Goal: Task Accomplishment & Management: Use online tool/utility

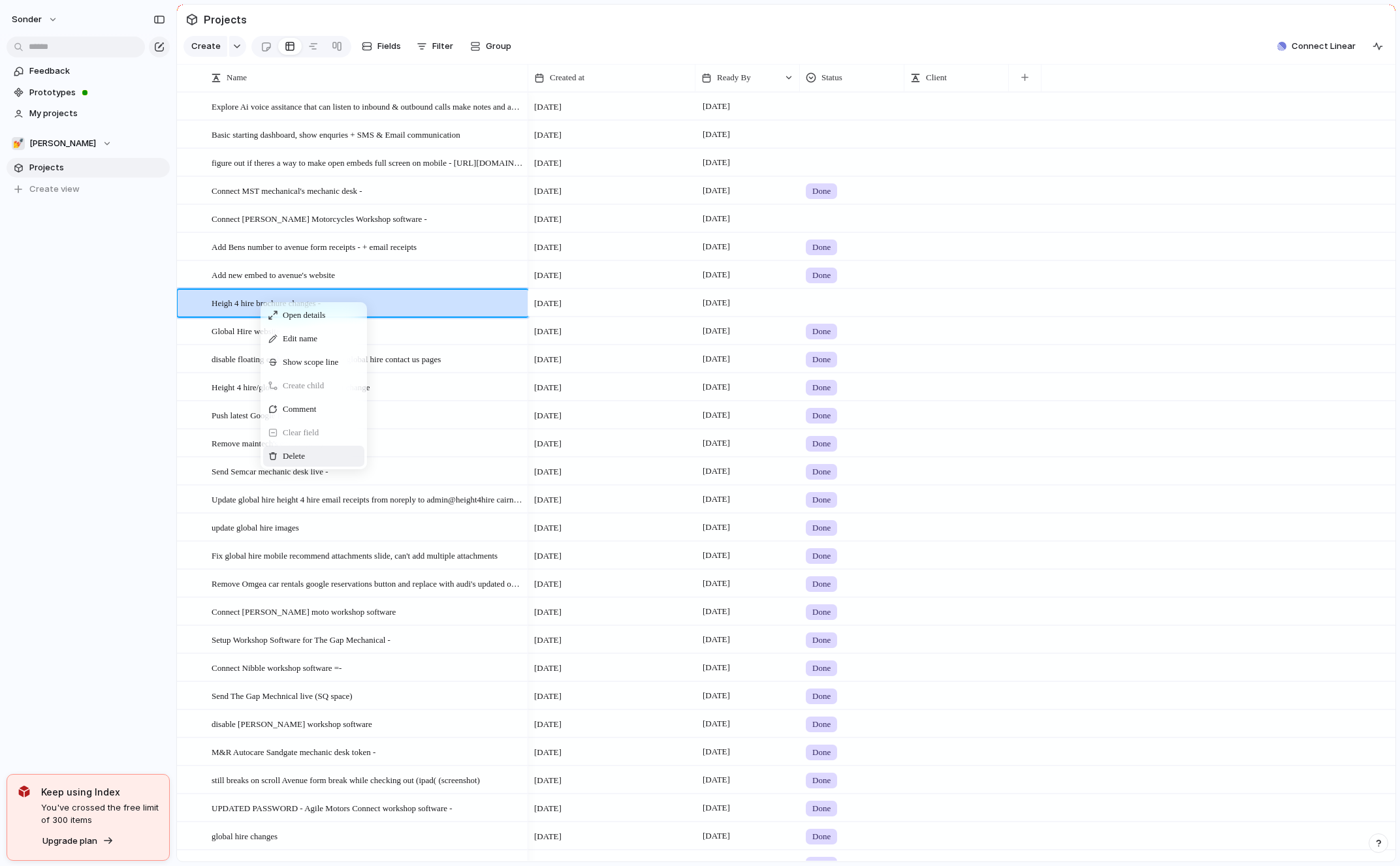
click at [310, 453] on div "Delete" at bounding box center [313, 456] width 102 height 21
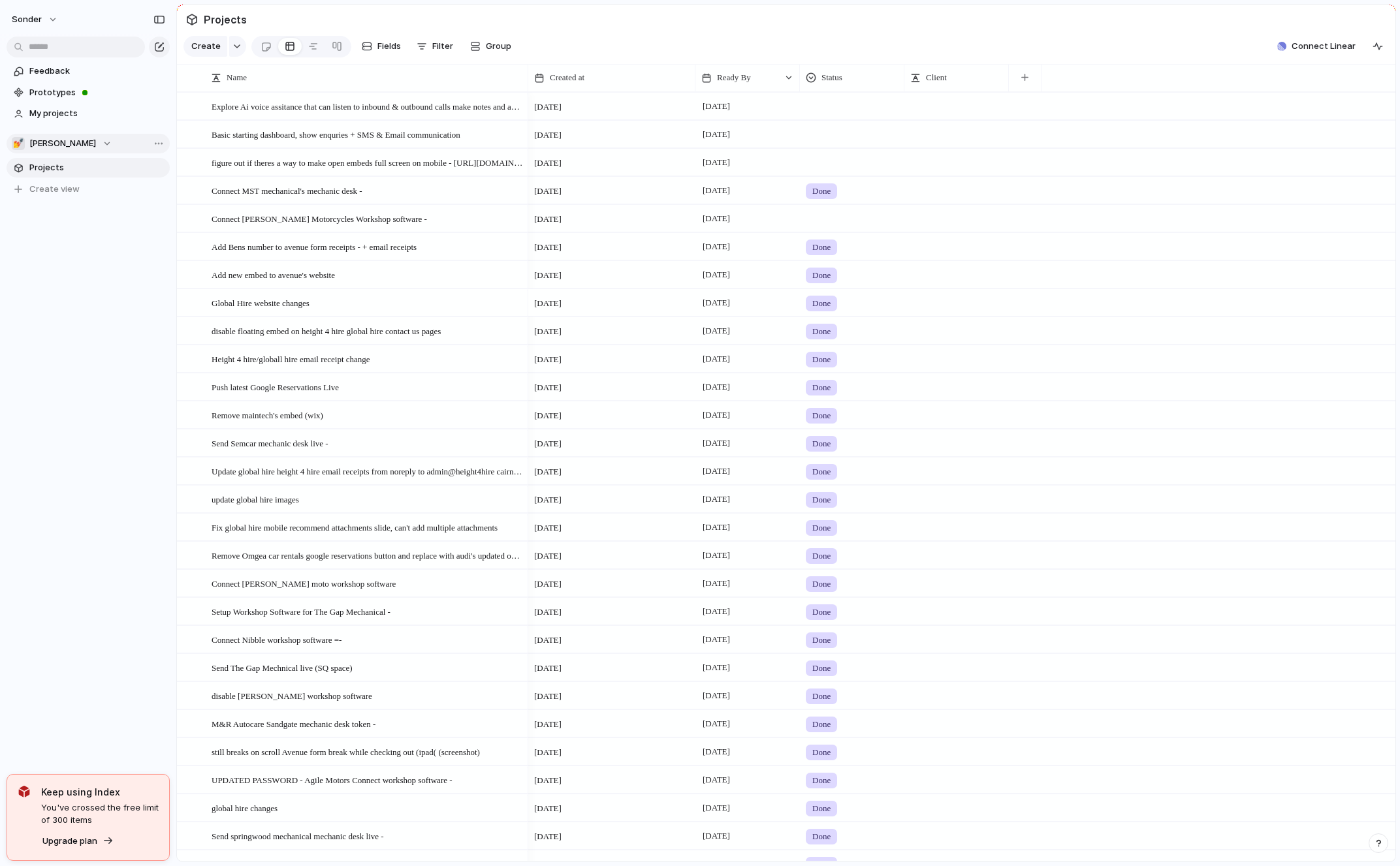
click at [82, 143] on button "💅 [PERSON_NAME]" at bounding box center [87, 143] width 163 height 20
click at [72, 239] on span "Audi's Board" at bounding box center [66, 235] width 52 height 13
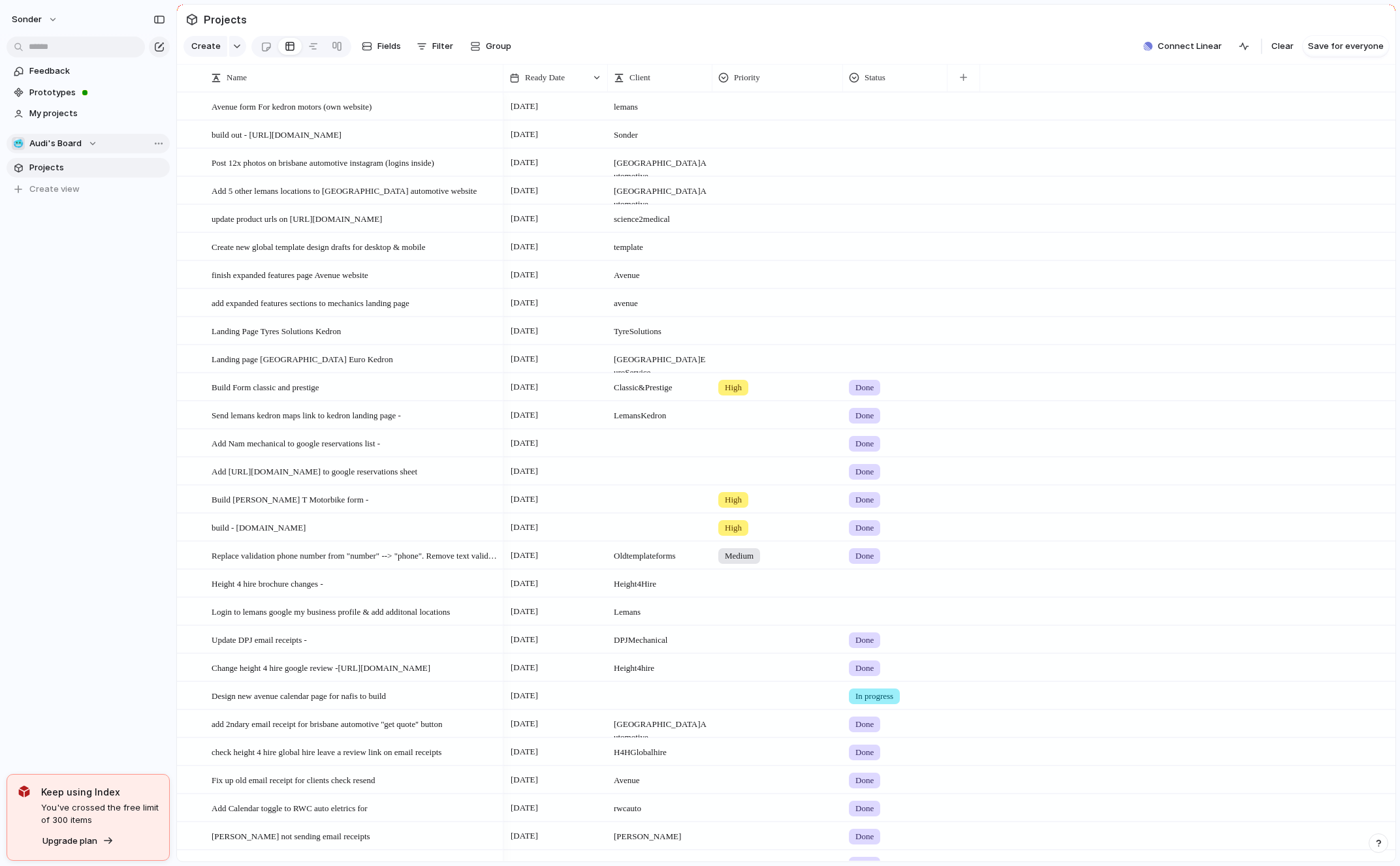
click at [69, 147] on span "Audi's Board" at bounding box center [55, 143] width 52 height 13
click at [65, 215] on li "💅 [PERSON_NAME]" at bounding box center [87, 213] width 147 height 22
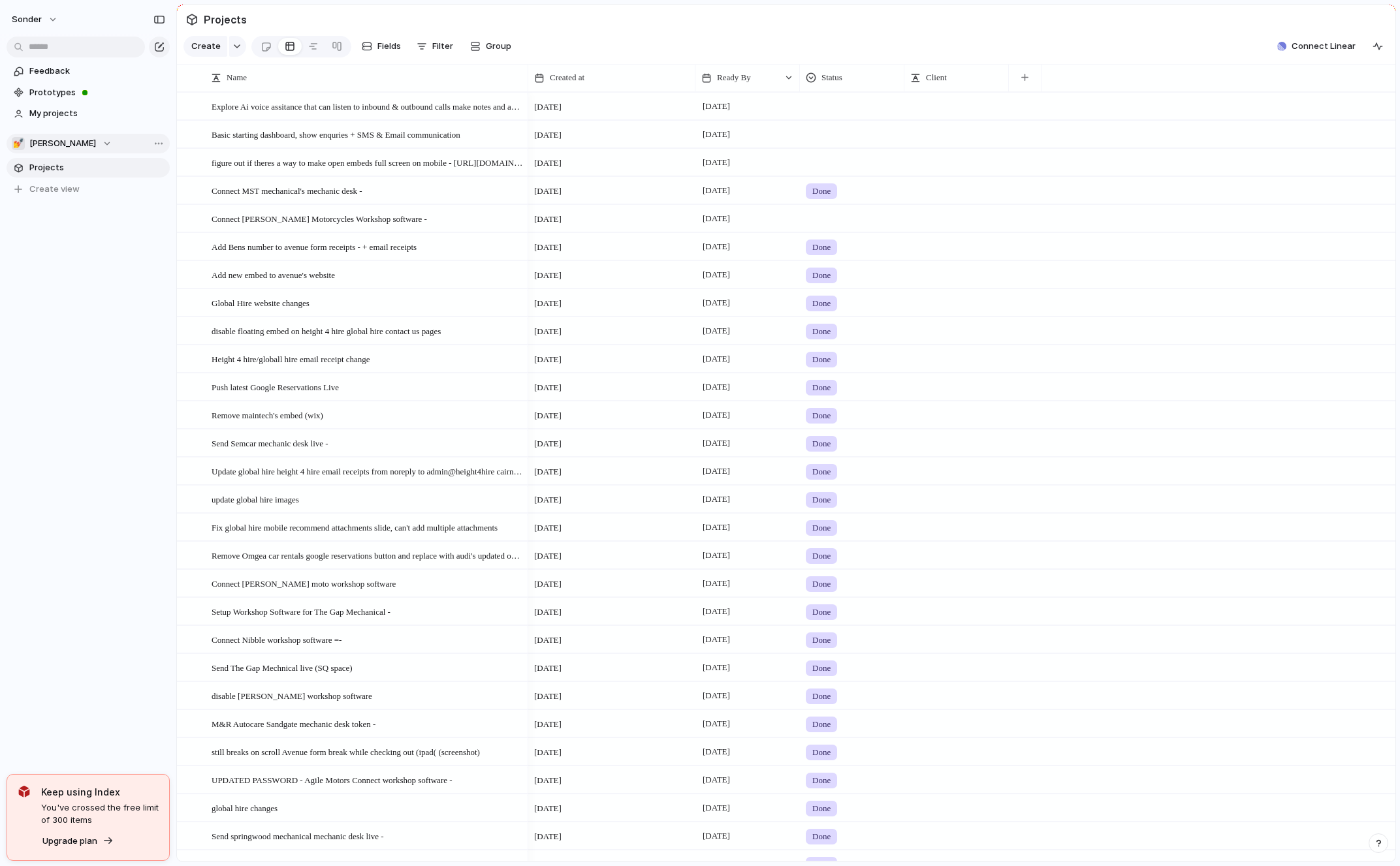
click at [67, 137] on button "💅 [PERSON_NAME]" at bounding box center [87, 143] width 163 height 20
click at [68, 241] on span "[PERSON_NAME]'s Board" at bounding box center [91, 235] width 101 height 13
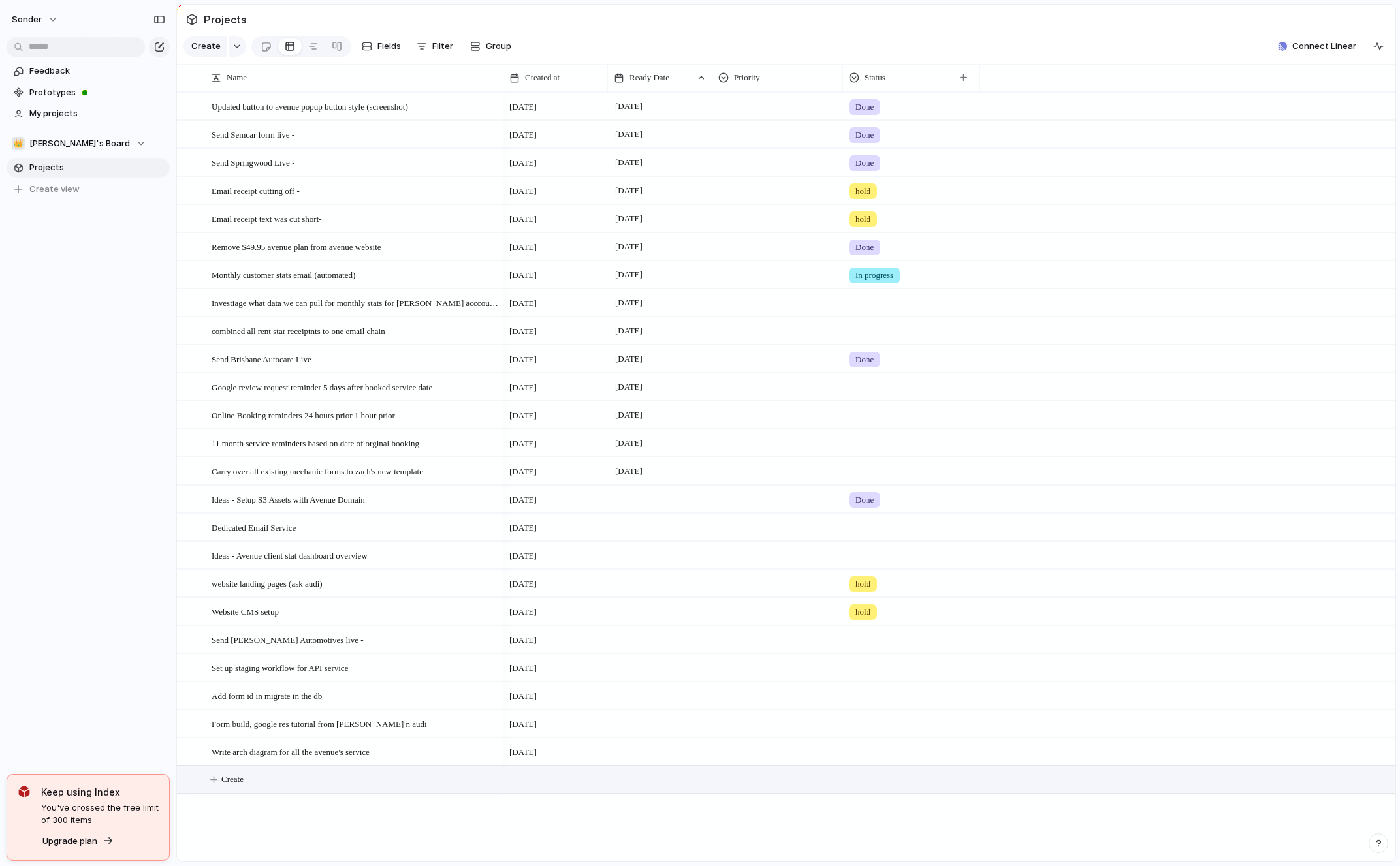
click at [312, 789] on button "Create" at bounding box center [802, 779] width 1225 height 27
click at [312, 789] on textarea at bounding box center [353, 782] width 283 height 17
click at [390, 779] on textarea "**********" at bounding box center [353, 782] width 283 height 17
type textarea "**********"
click at [628, 785] on div at bounding box center [660, 779] width 105 height 27
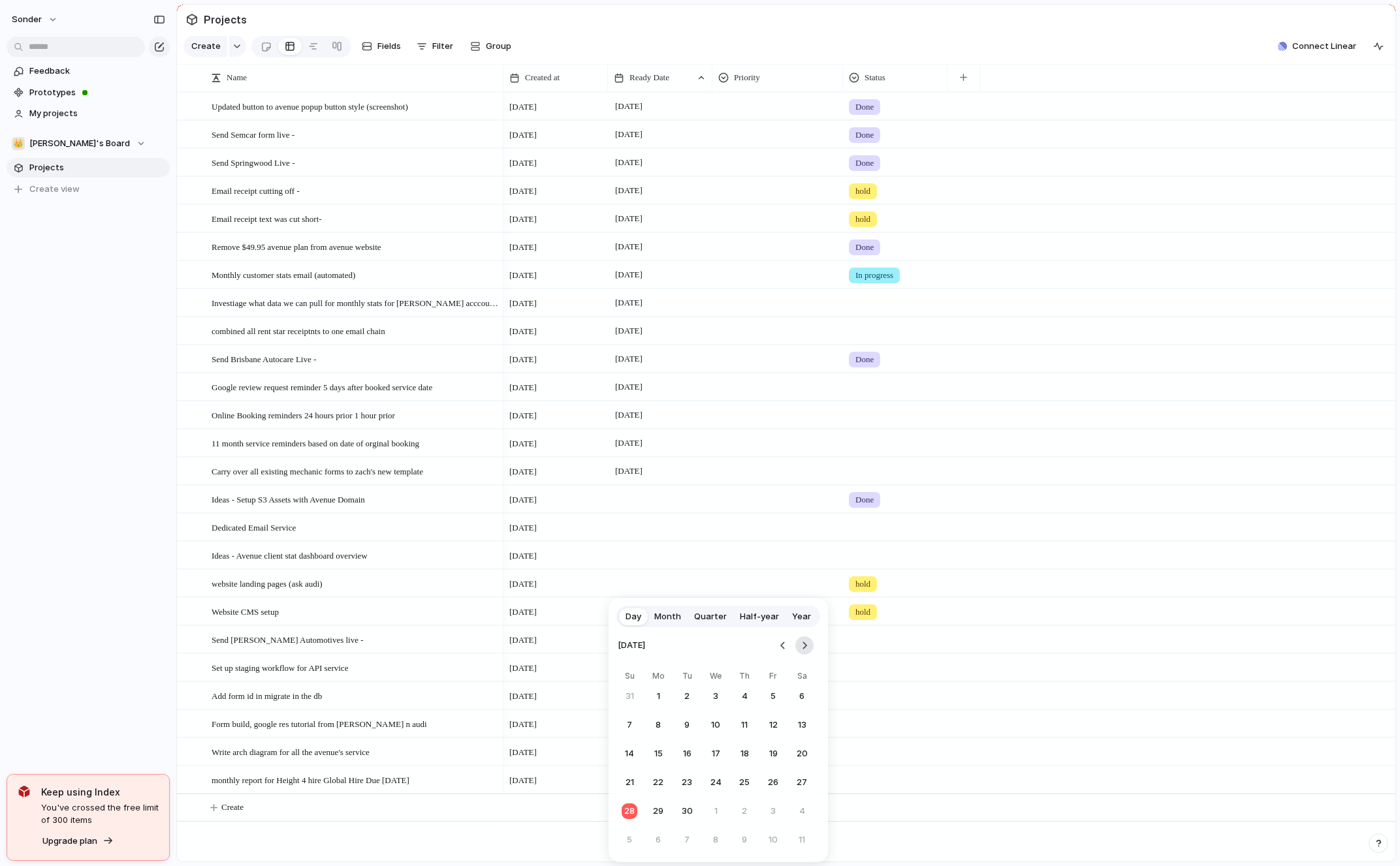
click at [805, 652] on button "Go to the Next Month" at bounding box center [804, 645] width 18 height 18
click at [688, 785] on button "21" at bounding box center [687, 783] width 24 height 24
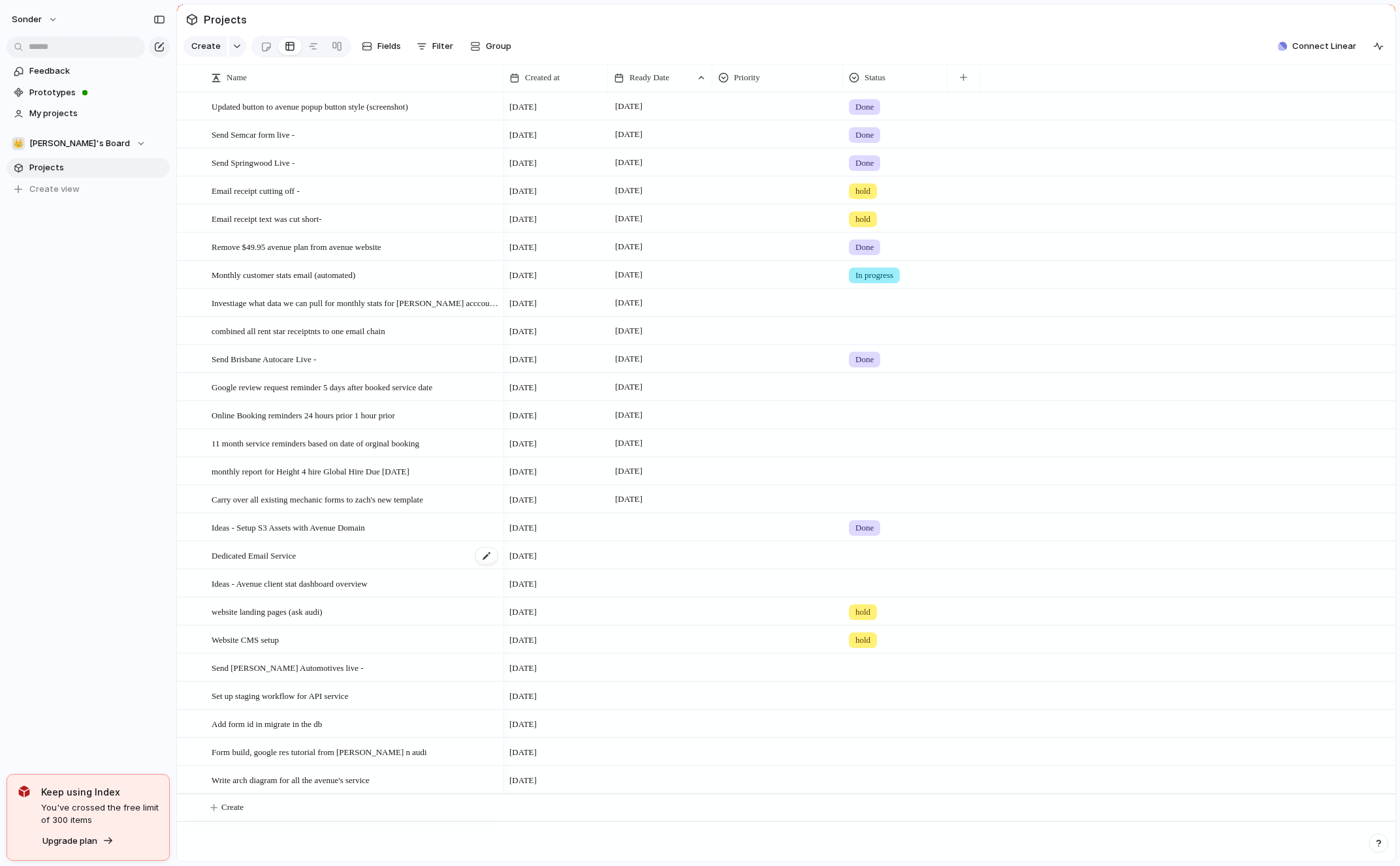
click at [331, 566] on div "Dedicated Email Service" at bounding box center [355, 556] width 287 height 27
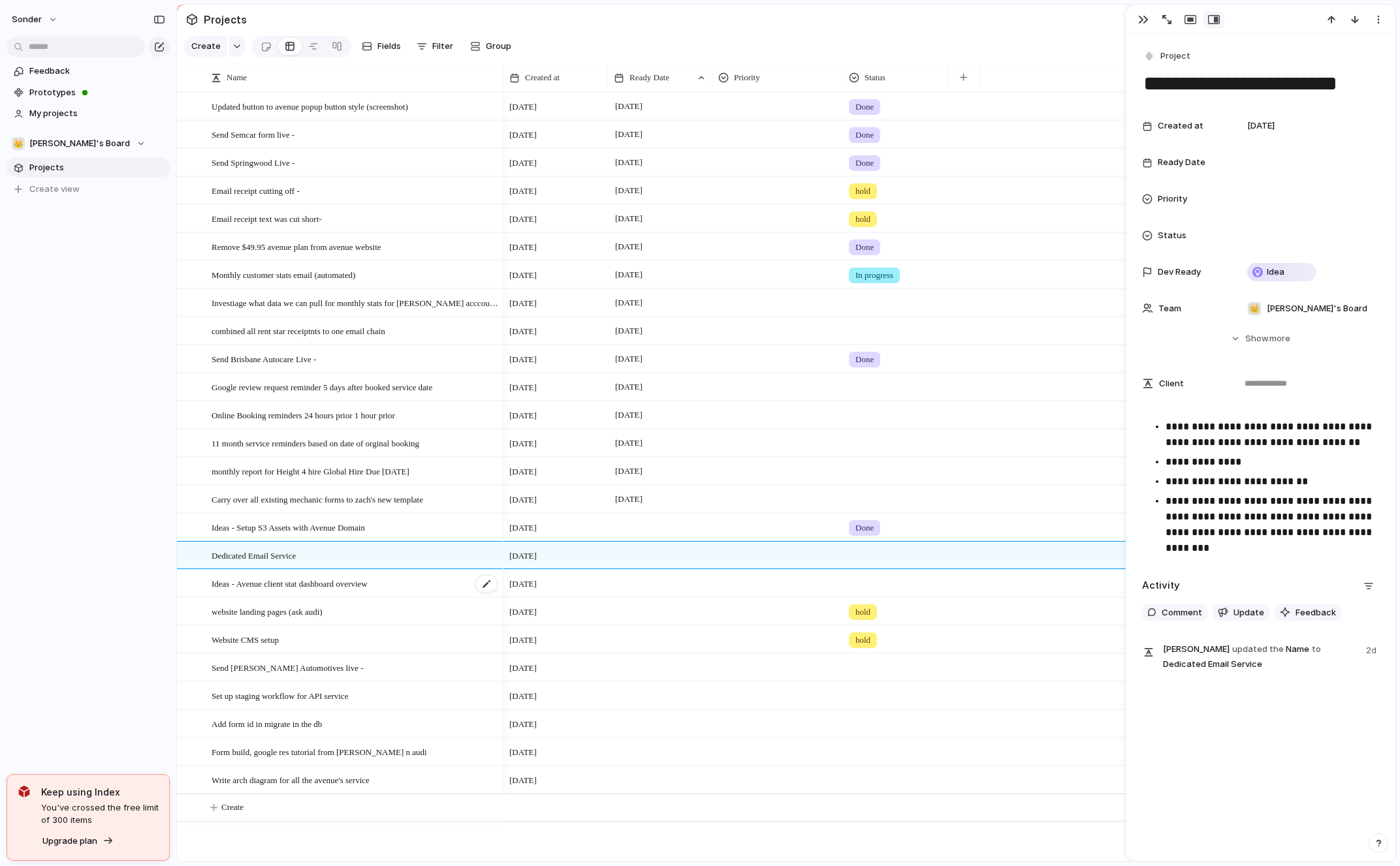
click at [280, 578] on span "Ideas - Avenue client stat dashboard overview" at bounding box center [290, 583] width 156 height 15
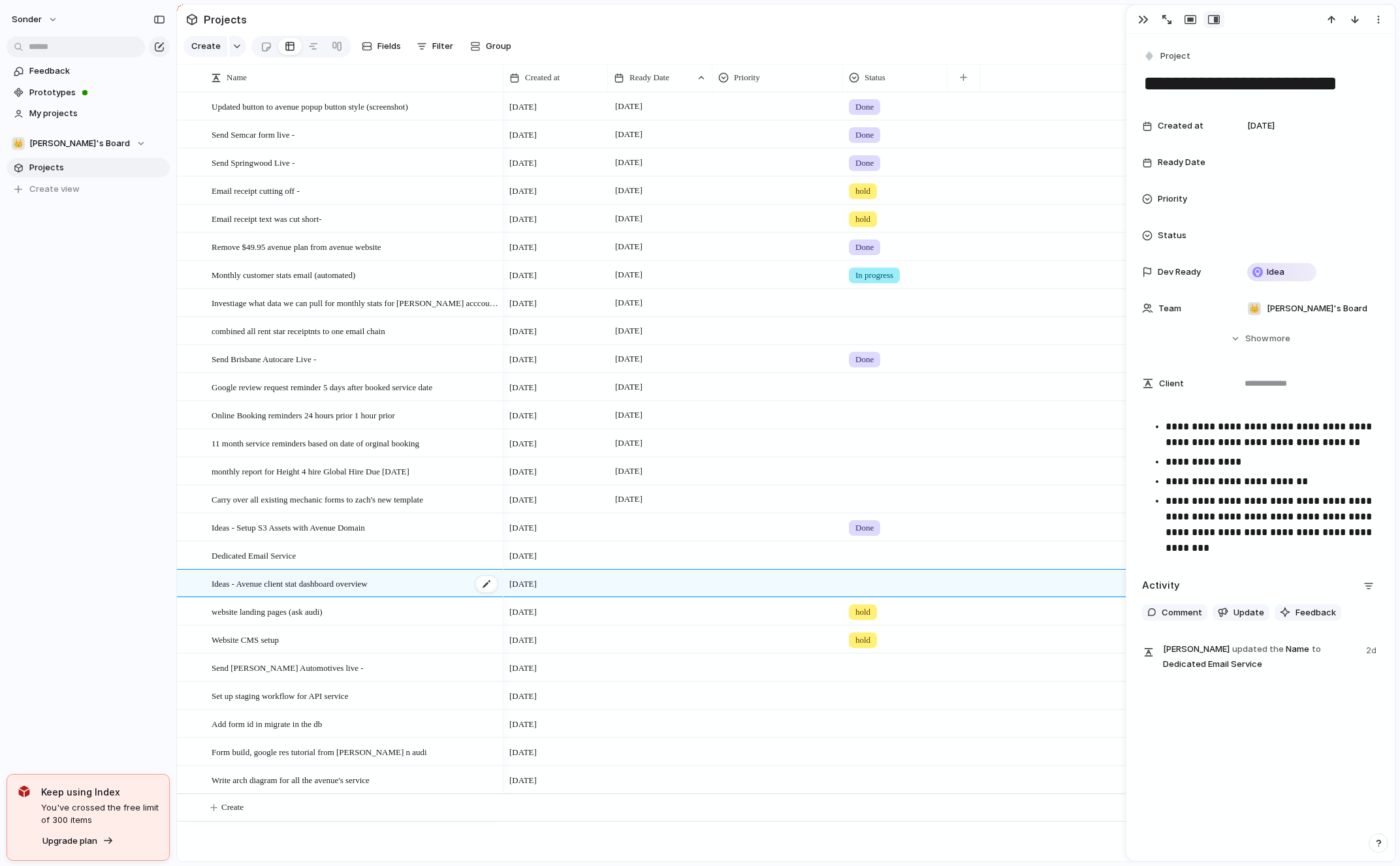
type textarea "**********"
